Goal: Find specific page/section: Find specific page/section

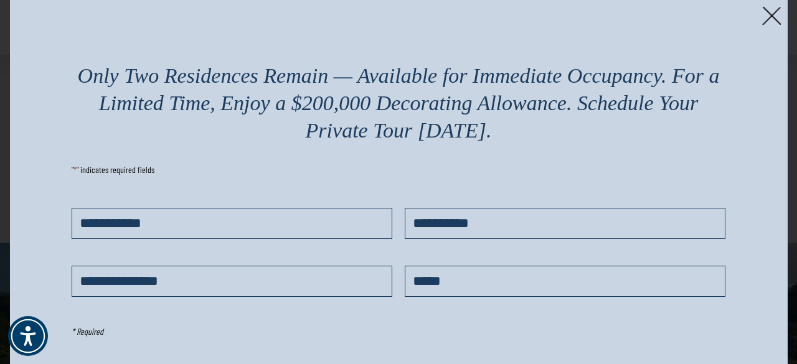
scroll to position [523, 0]
click at [768, 13] on img at bounding box center [771, 15] width 19 height 19
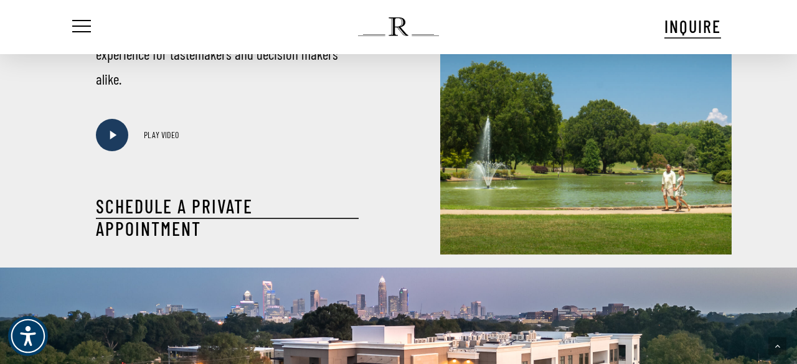
click at [776, 151] on div at bounding box center [597, 72] width 398 height 390
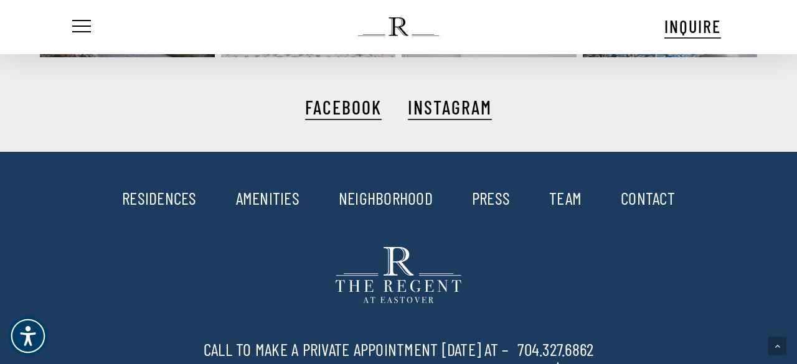
scroll to position [2167, 0]
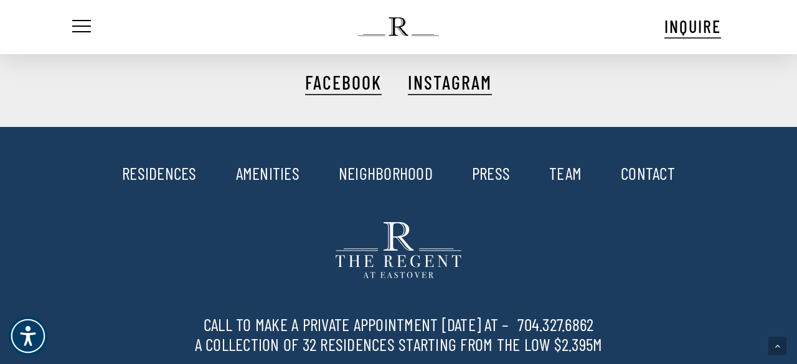
click at [161, 163] on link "RESIDENCES" at bounding box center [159, 173] width 75 height 21
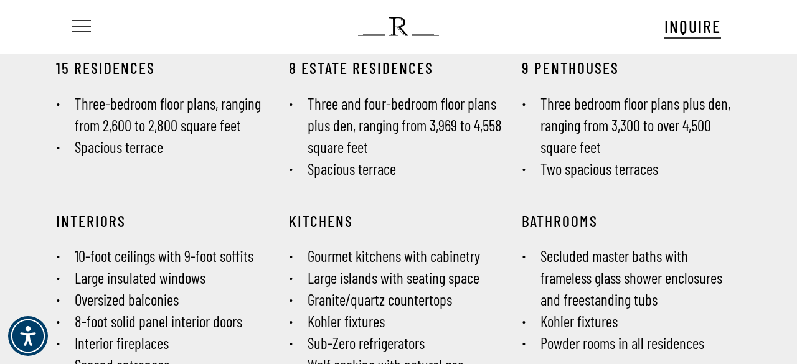
click at [82, 20] on span "Navigation Menu" at bounding box center [82, 26] width 14 height 17
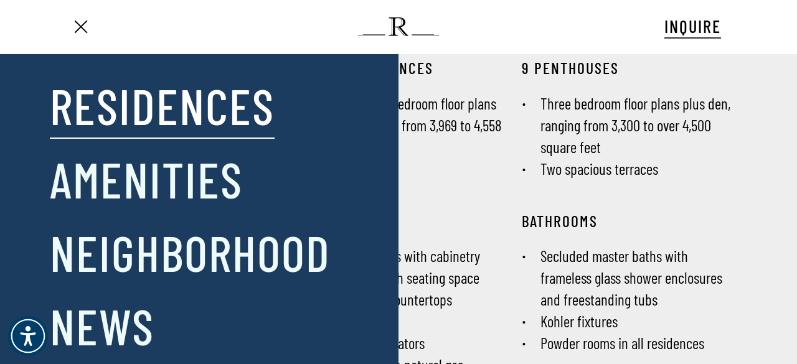
click at [232, 114] on div at bounding box center [264, 293] width 143 height 441
click at [232, 115] on div at bounding box center [264, 293] width 143 height 441
click at [722, 170] on div "Close Menu Residences Amenities Neighborhood News Team Contact" at bounding box center [404, 182] width 809 height 364
